Goal: Task Accomplishment & Management: Use online tool/utility

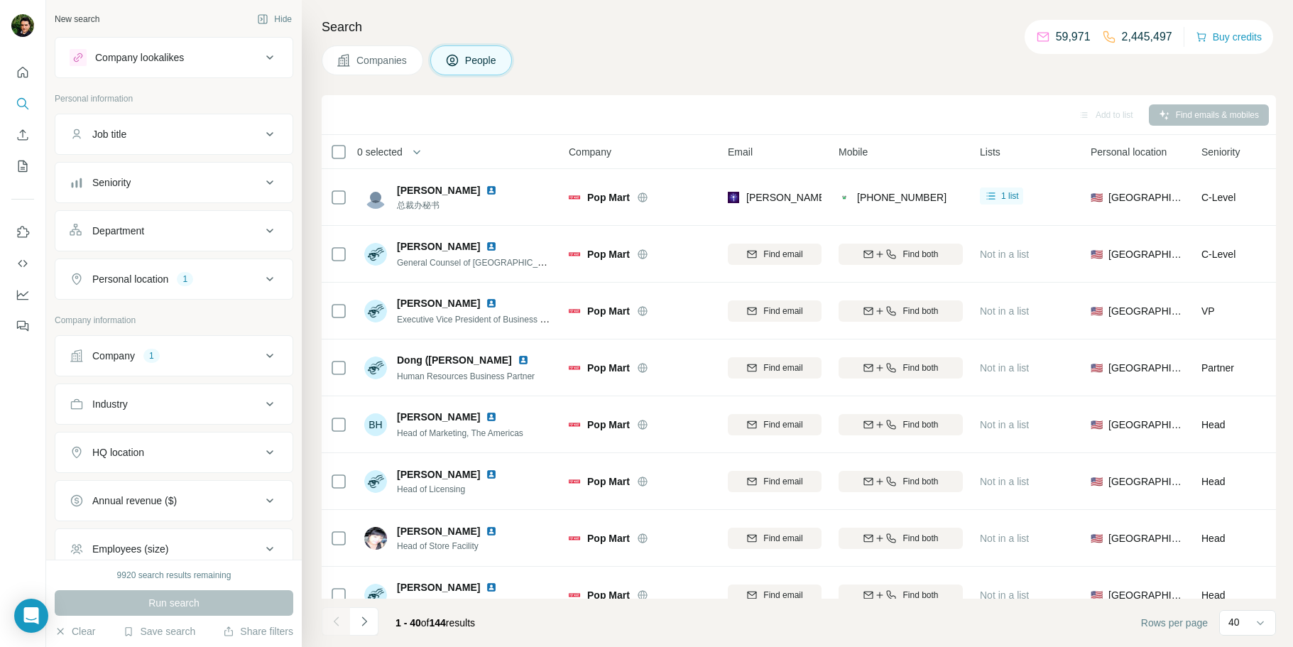
click at [140, 353] on div "Company 1" at bounding box center [166, 356] width 192 height 14
click at [121, 449] on icon "button" at bounding box center [116, 448] width 11 height 11
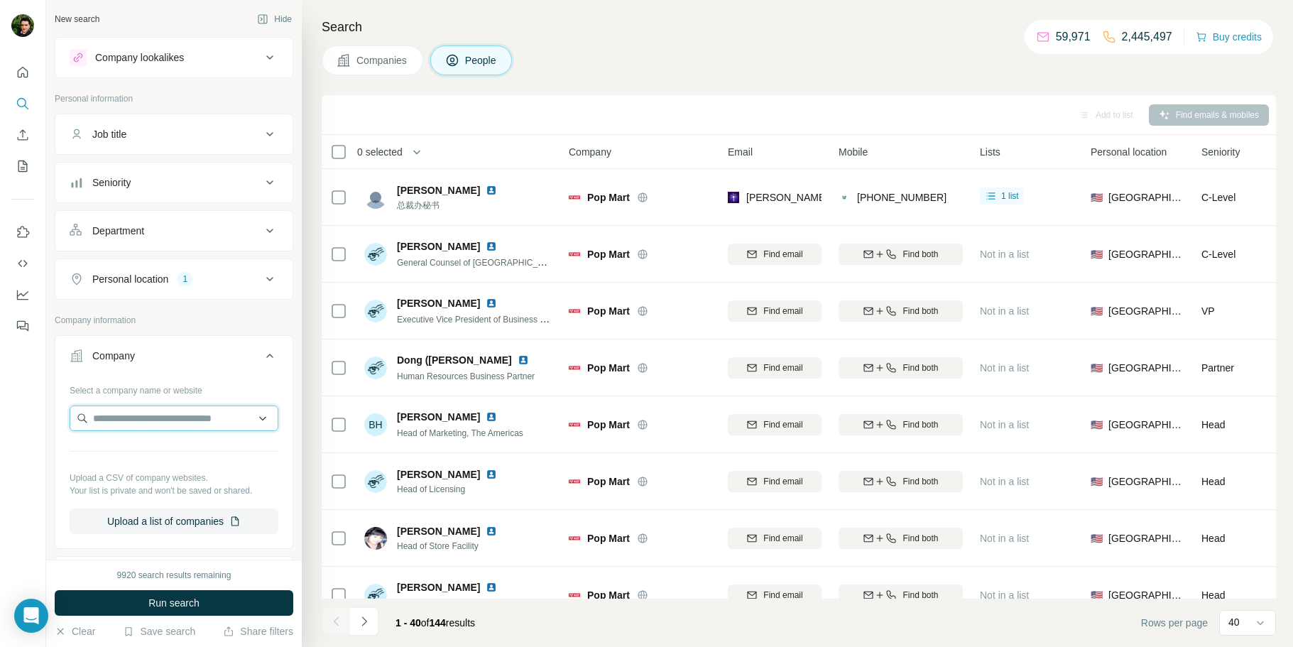
click at [137, 415] on input "text" at bounding box center [174, 418] width 209 height 26
type input "**********"
click at [119, 451] on p "Coalmarch Productions, LLC" at bounding box center [173, 450] width 127 height 14
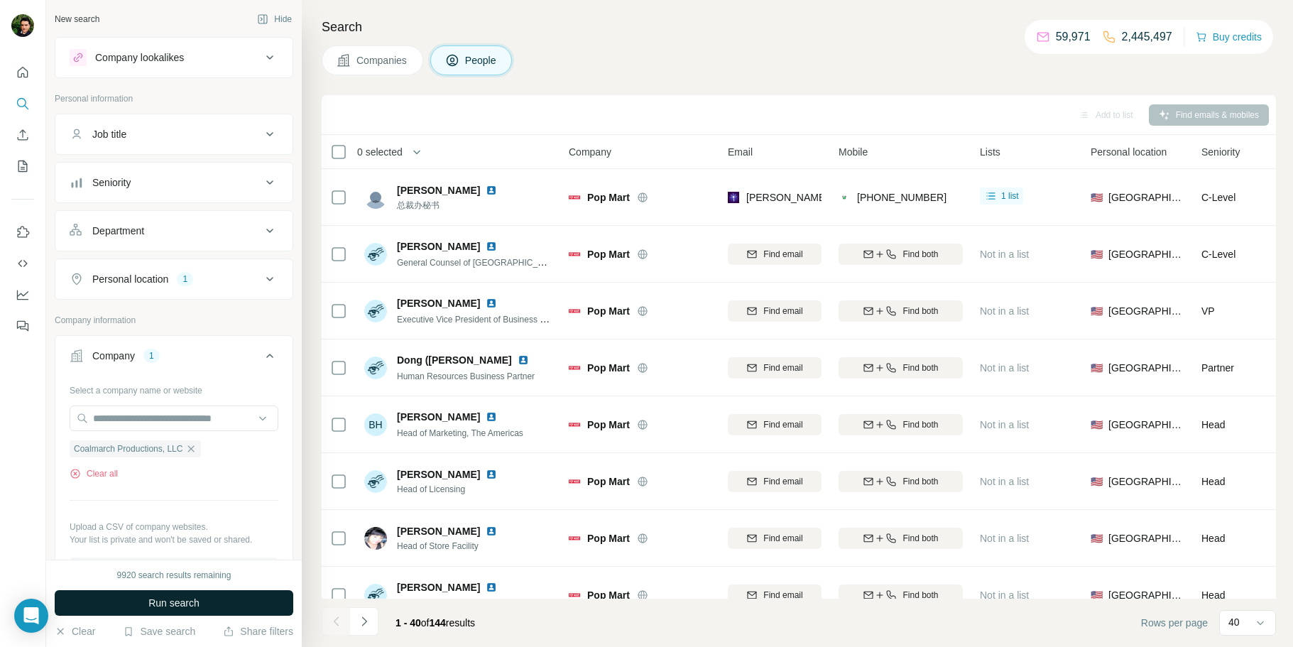
click at [153, 599] on span "Run search" at bounding box center [173, 603] width 51 height 14
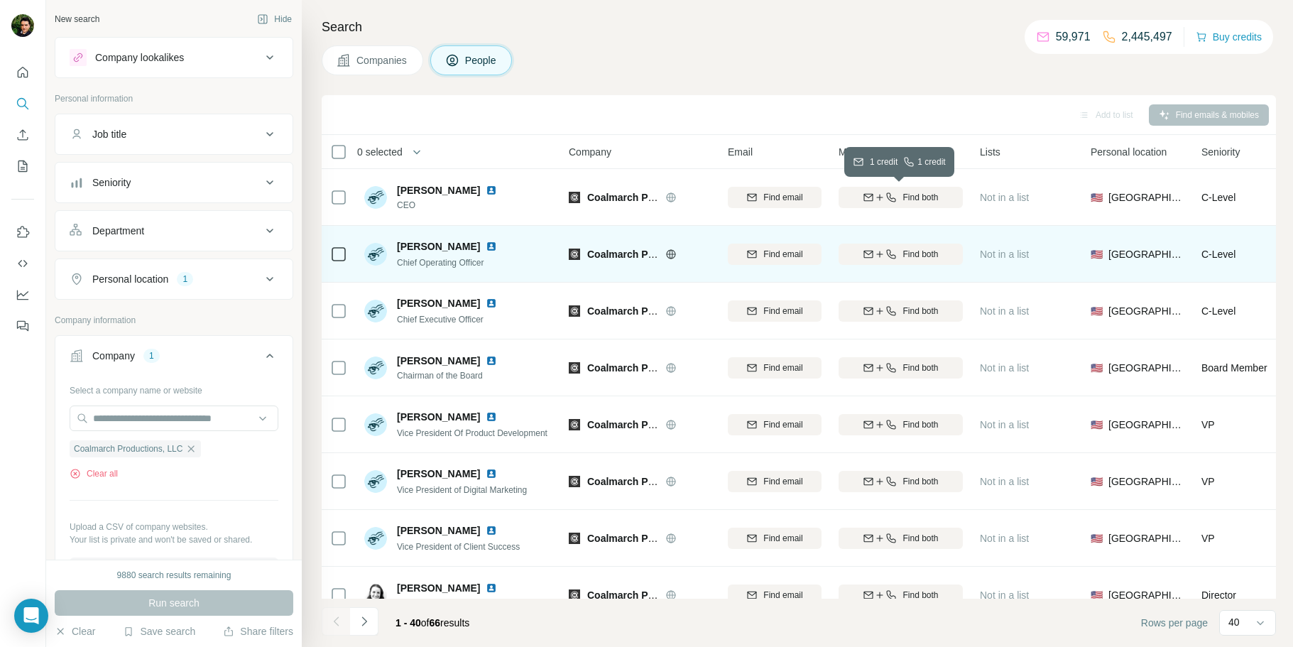
click at [949, 202] on div "Find both" at bounding box center [900, 197] width 124 height 13
click at [926, 253] on span "Find both" at bounding box center [919, 254] width 35 height 13
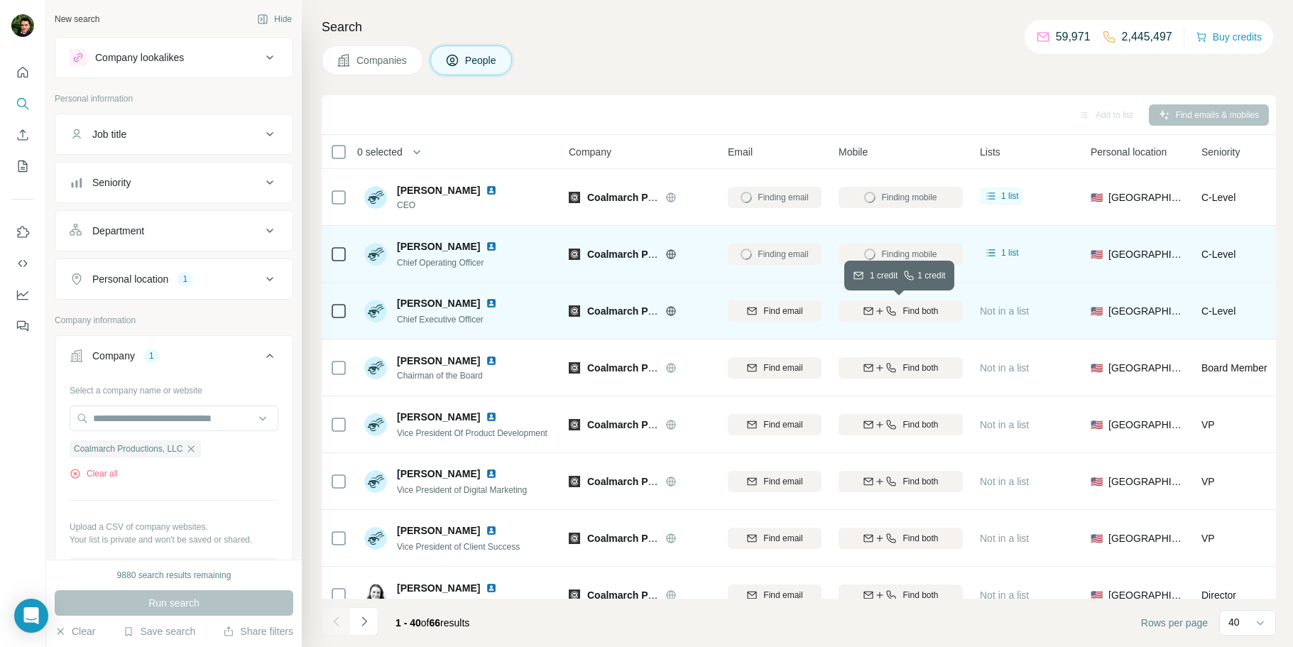
click at [908, 311] on span "Find both" at bounding box center [919, 311] width 35 height 13
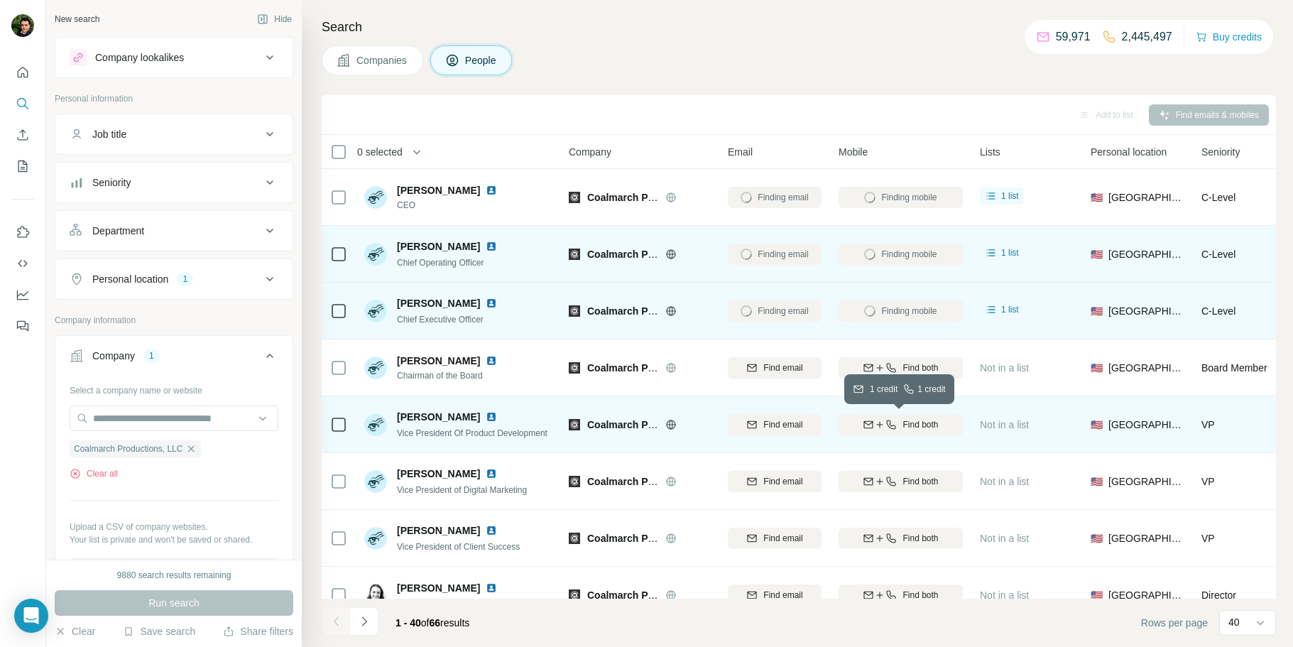
click at [908, 420] on span "Find both" at bounding box center [919, 424] width 35 height 13
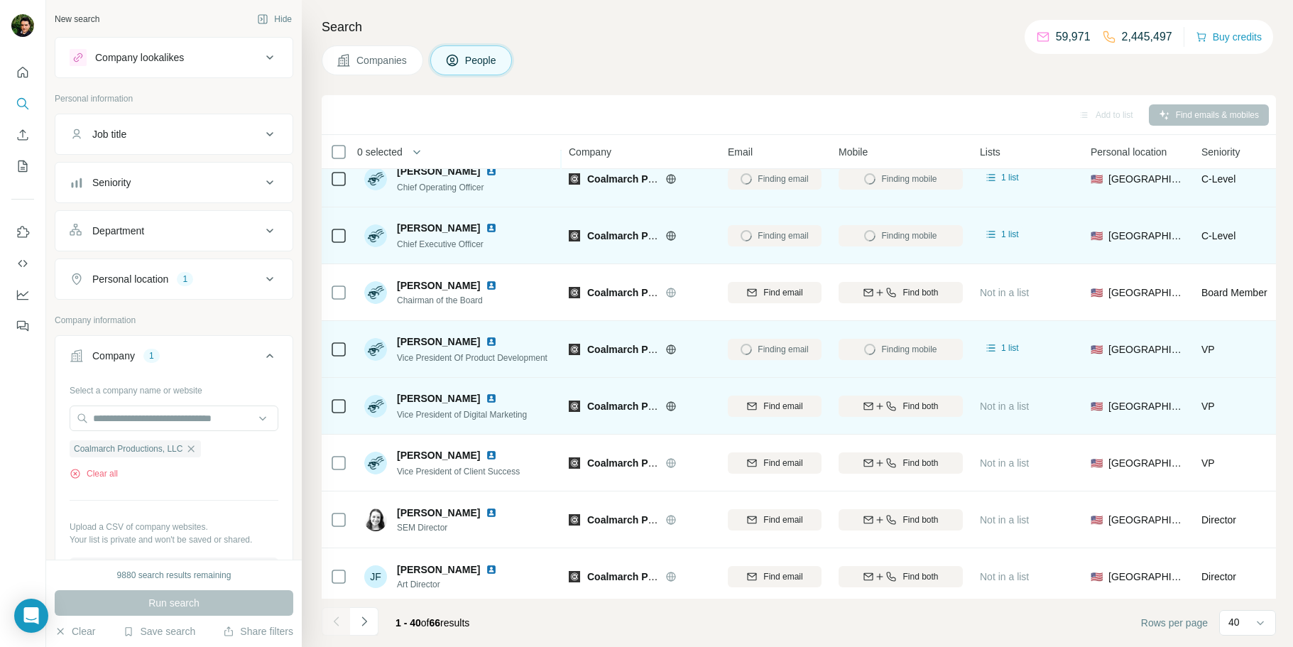
scroll to position [79, 0]
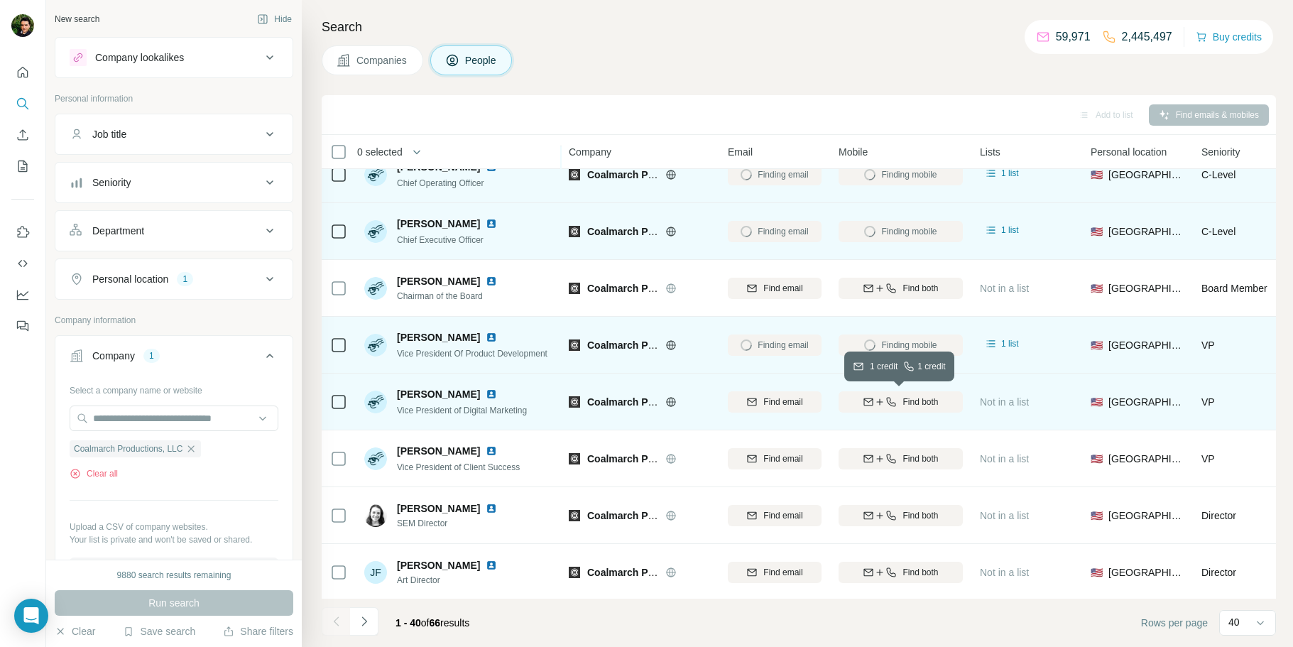
click at [920, 406] on span "Find both" at bounding box center [919, 401] width 35 height 13
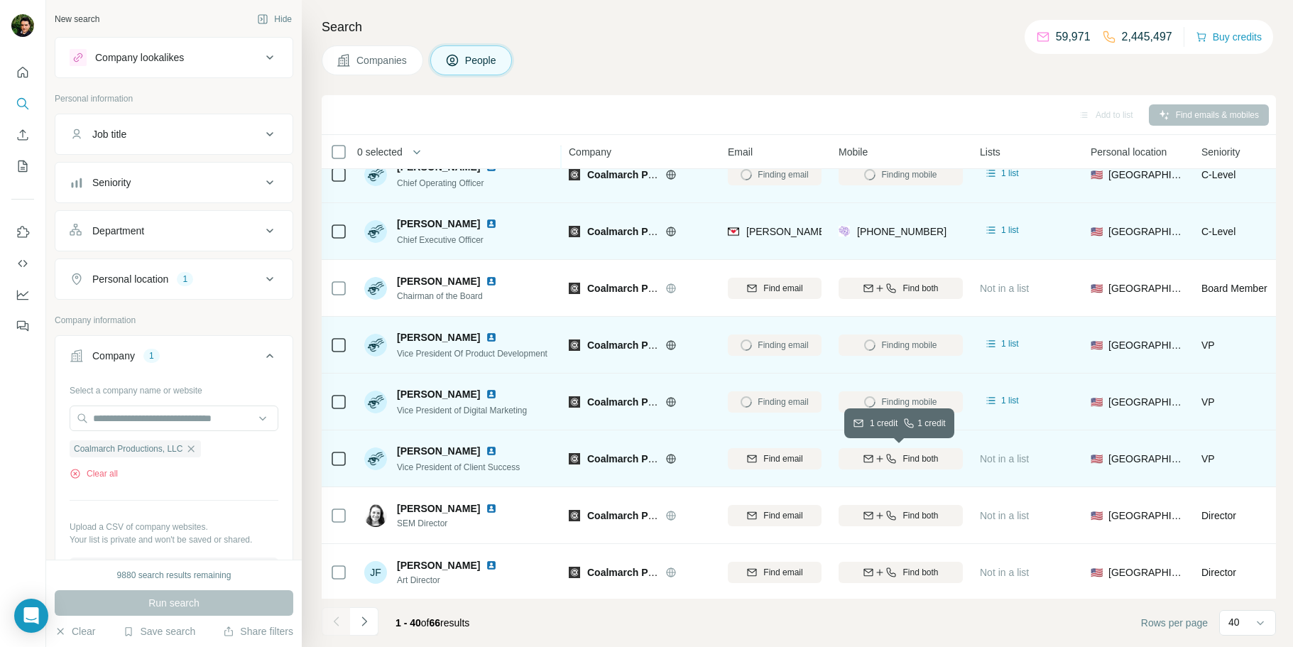
click at [912, 458] on span "Find both" at bounding box center [919, 458] width 35 height 13
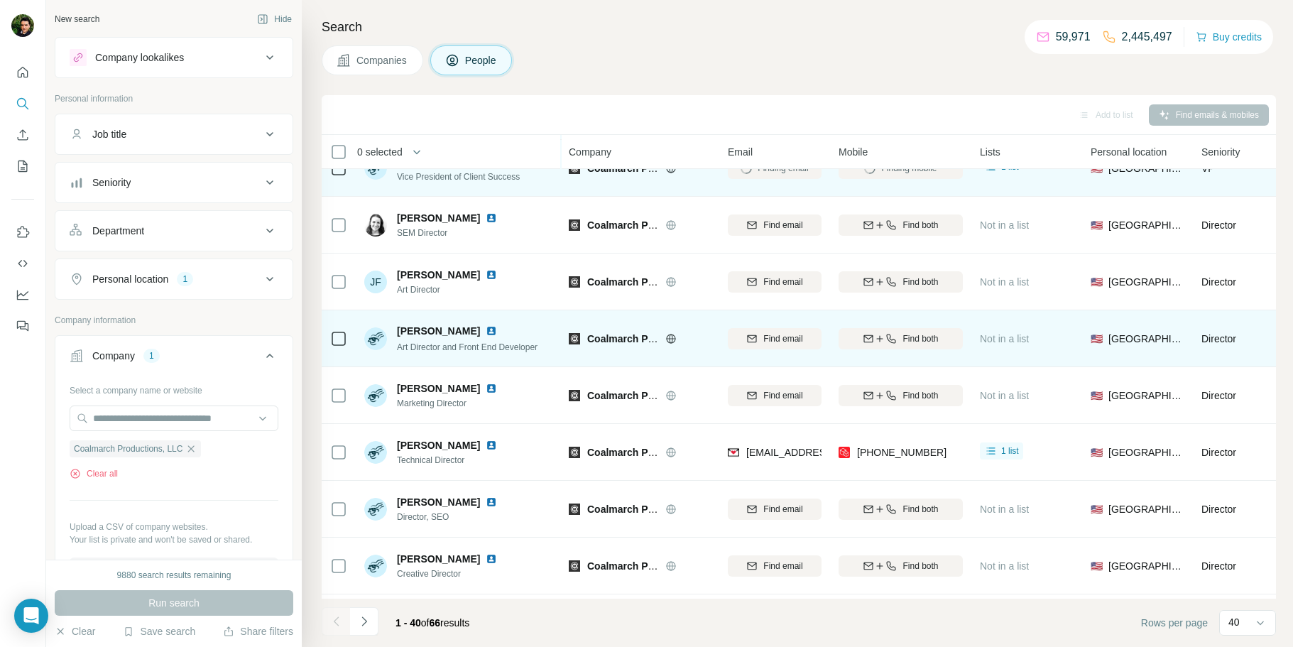
scroll to position [397, 0]
